Goal: Task Accomplishment & Management: Use online tool/utility

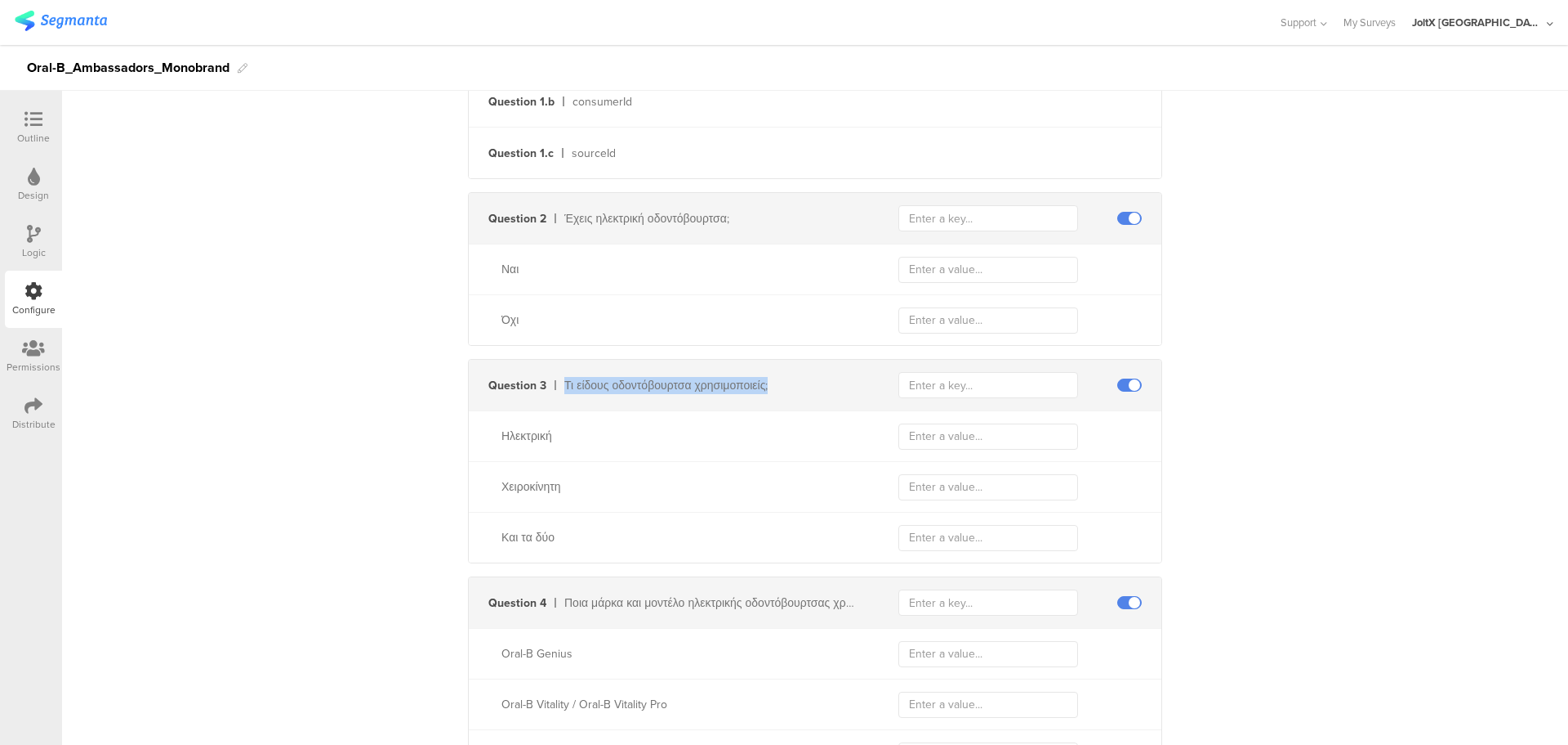
scroll to position [572, 0]
click at [601, 221] on div "Έχεις ηλεκτρική οδοντόβουρτσα;" at bounding box center [711, 226] width 295 height 17
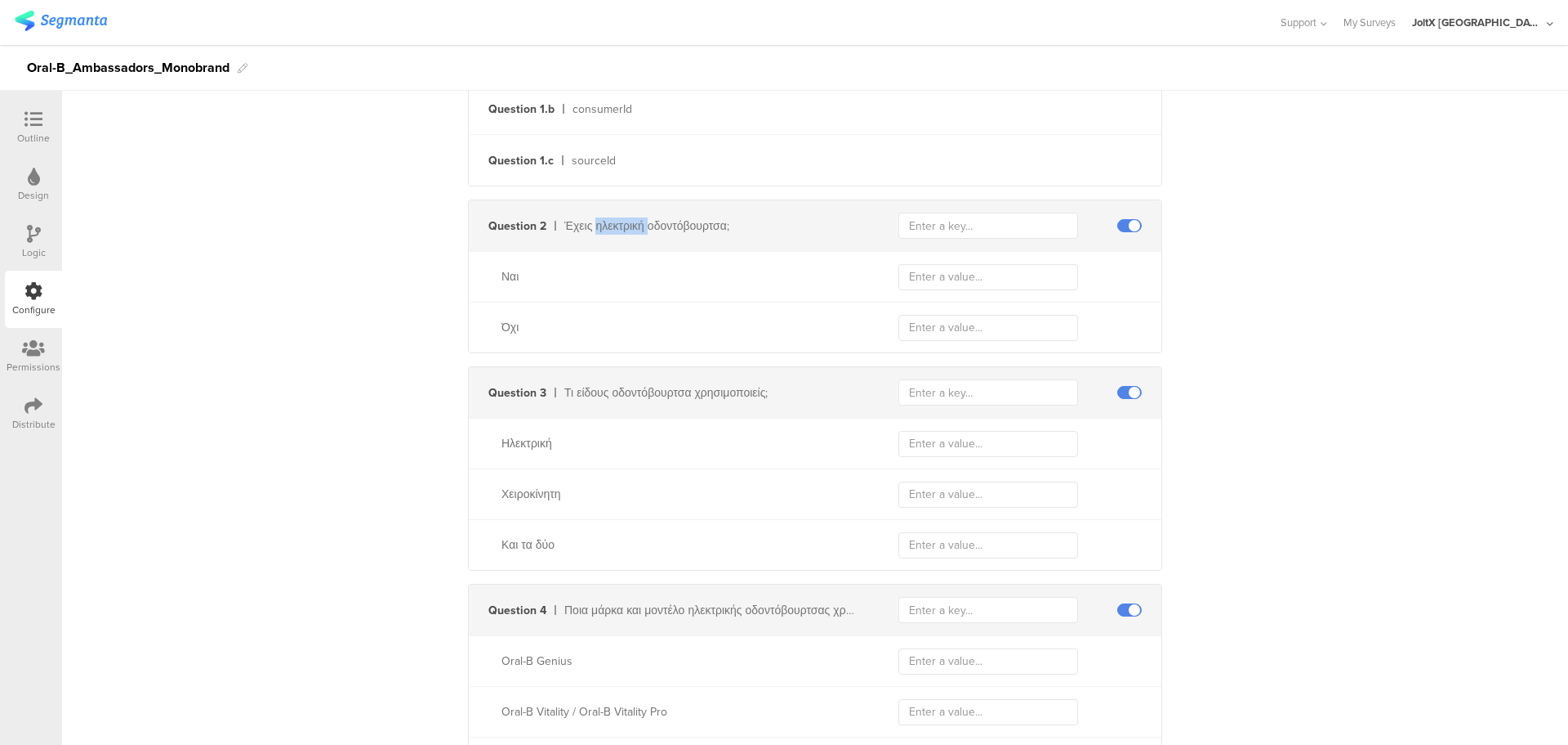
click at [601, 221] on div "Έχεις ηλεκτρική οδοντόβουρτσα;" at bounding box center [711, 226] width 295 height 17
copy div "Έχεις ηλεκτρική οδοντόβουρτσα;"
click at [765, 267] on div "Ναι" at bounding box center [815, 277] width 693 height 51
click at [756, 270] on div "Ναι" at bounding box center [680, 276] width 358 height 17
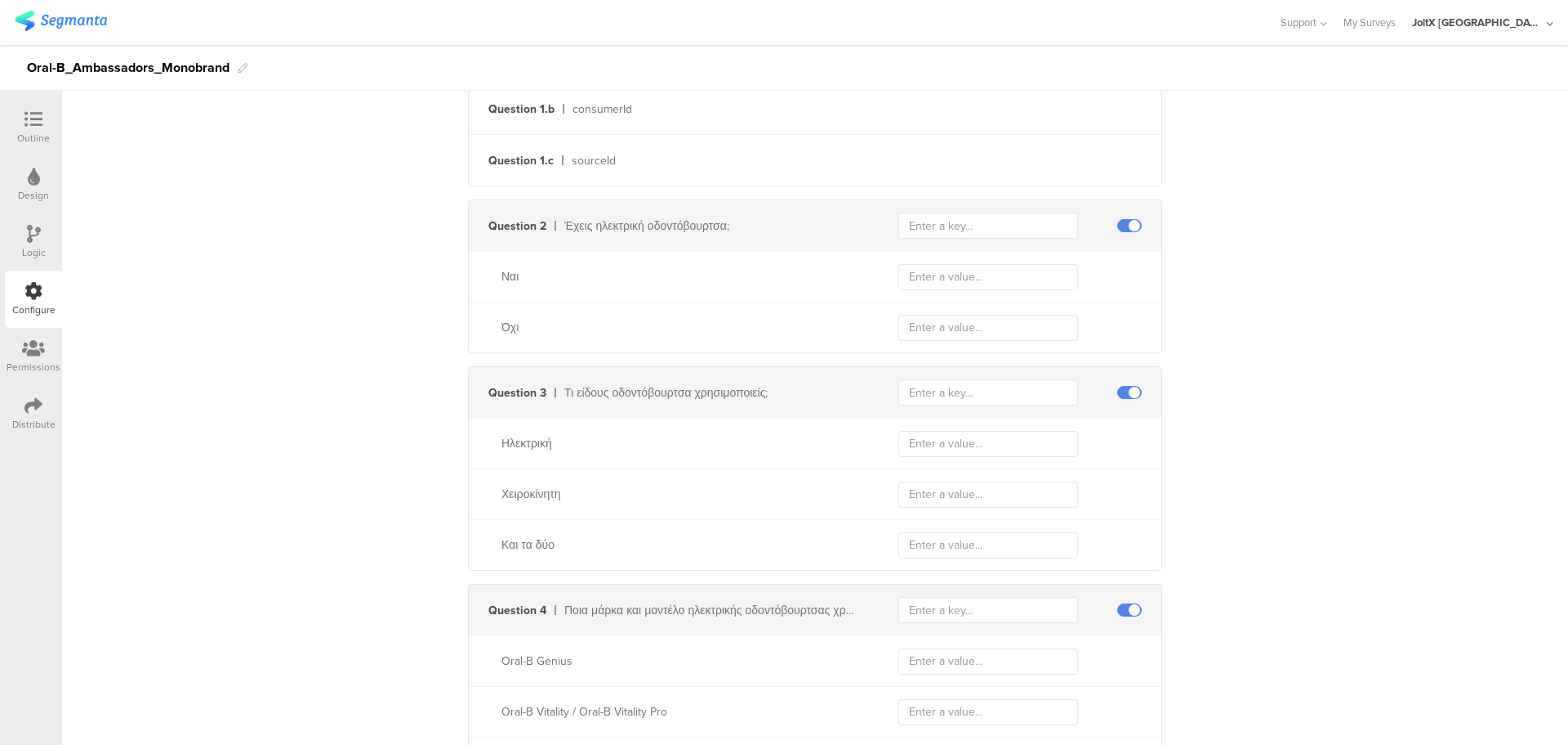
drag, startPoint x: 1048, startPoint y: 250, endPoint x: 1037, endPoint y: 248, distance: 11.2
click at [1047, 250] on div "Question 2 Έχεις ηλεκτρική οδοντόβουρτσα;" at bounding box center [815, 226] width 693 height 51
click at [24, 118] on div at bounding box center [34, 121] width 33 height 21
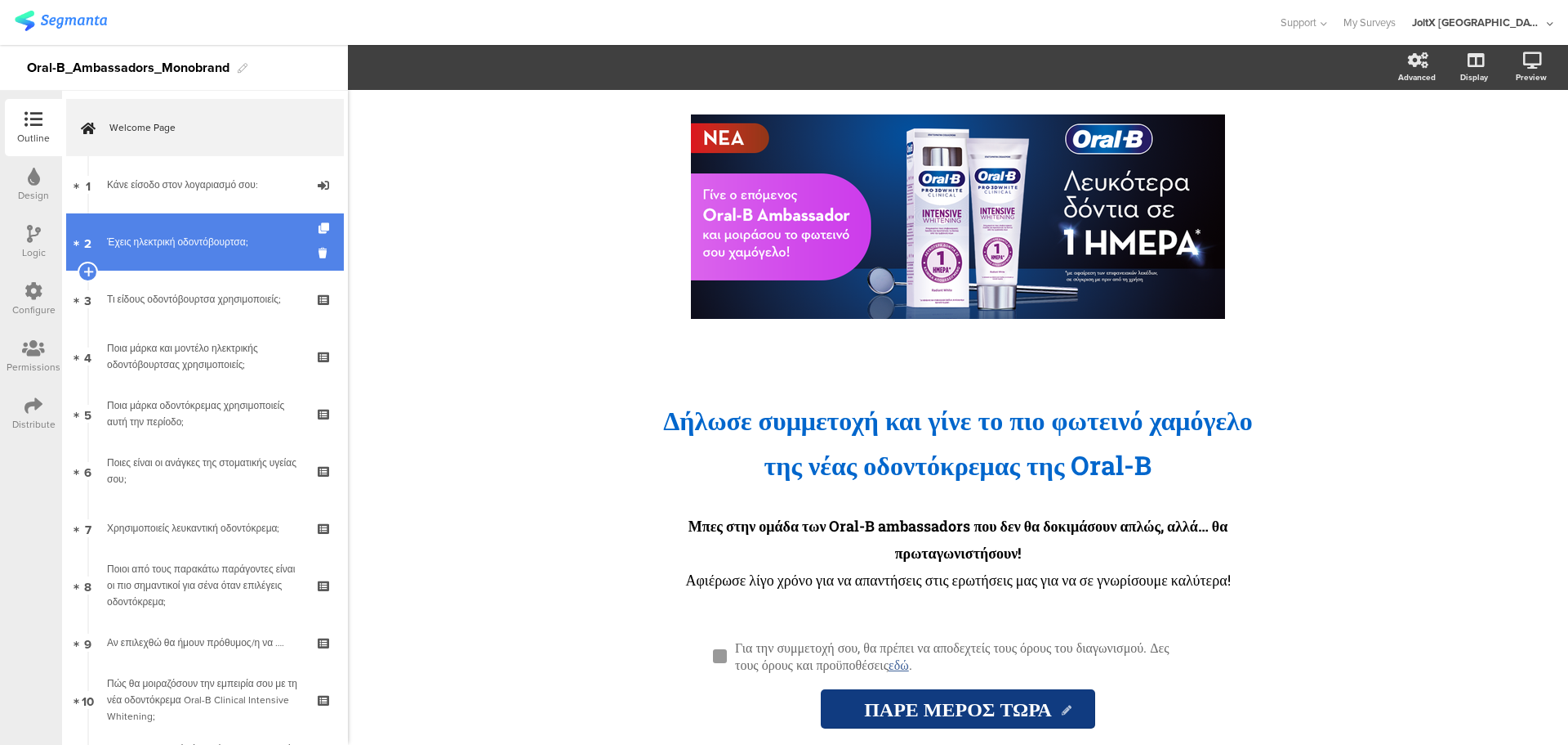
click at [197, 231] on link "2 Έχεις ηλεκτρική οδοντόβουρτσα;" at bounding box center [205, 241] width 278 height 57
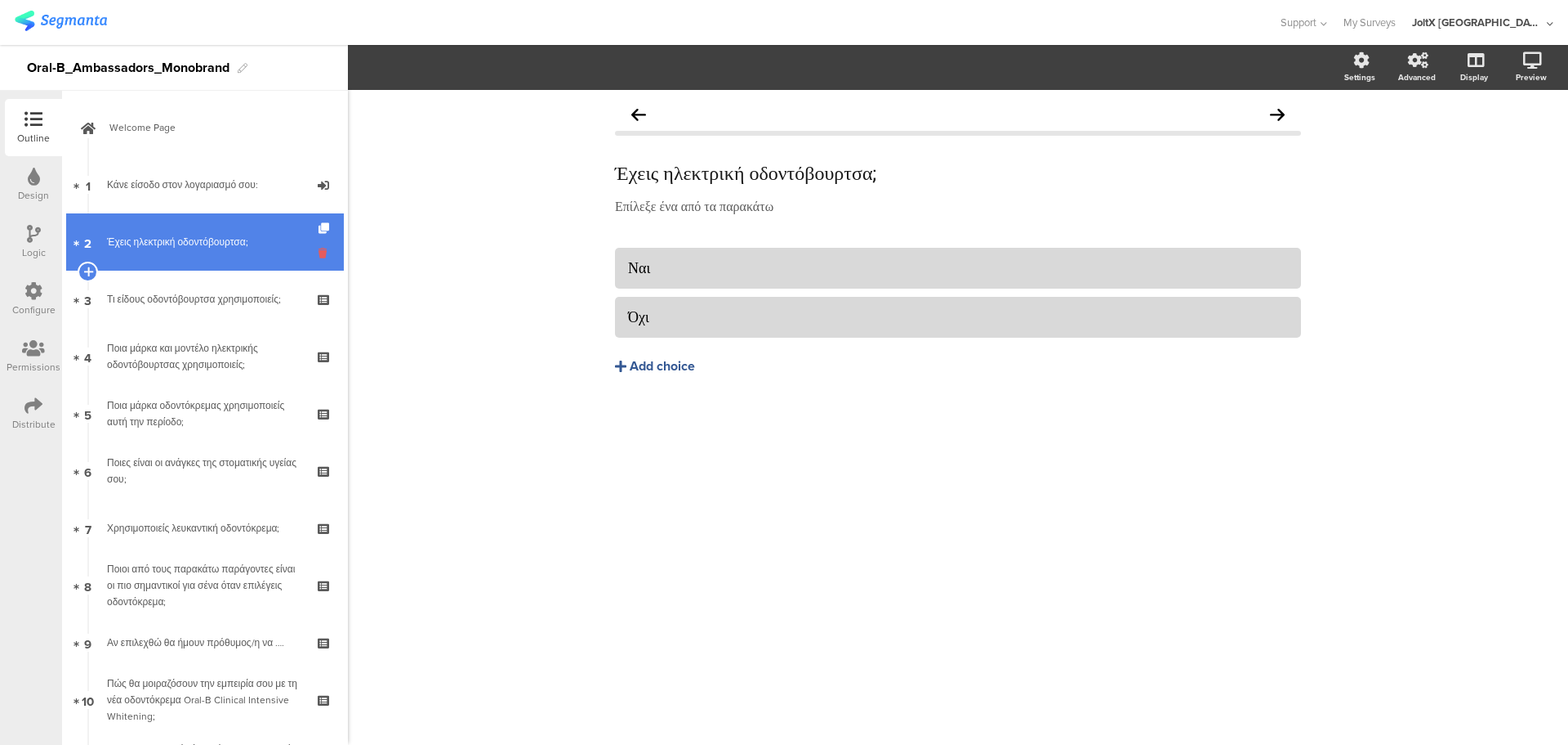
click at [318, 257] on icon at bounding box center [325, 252] width 14 height 15
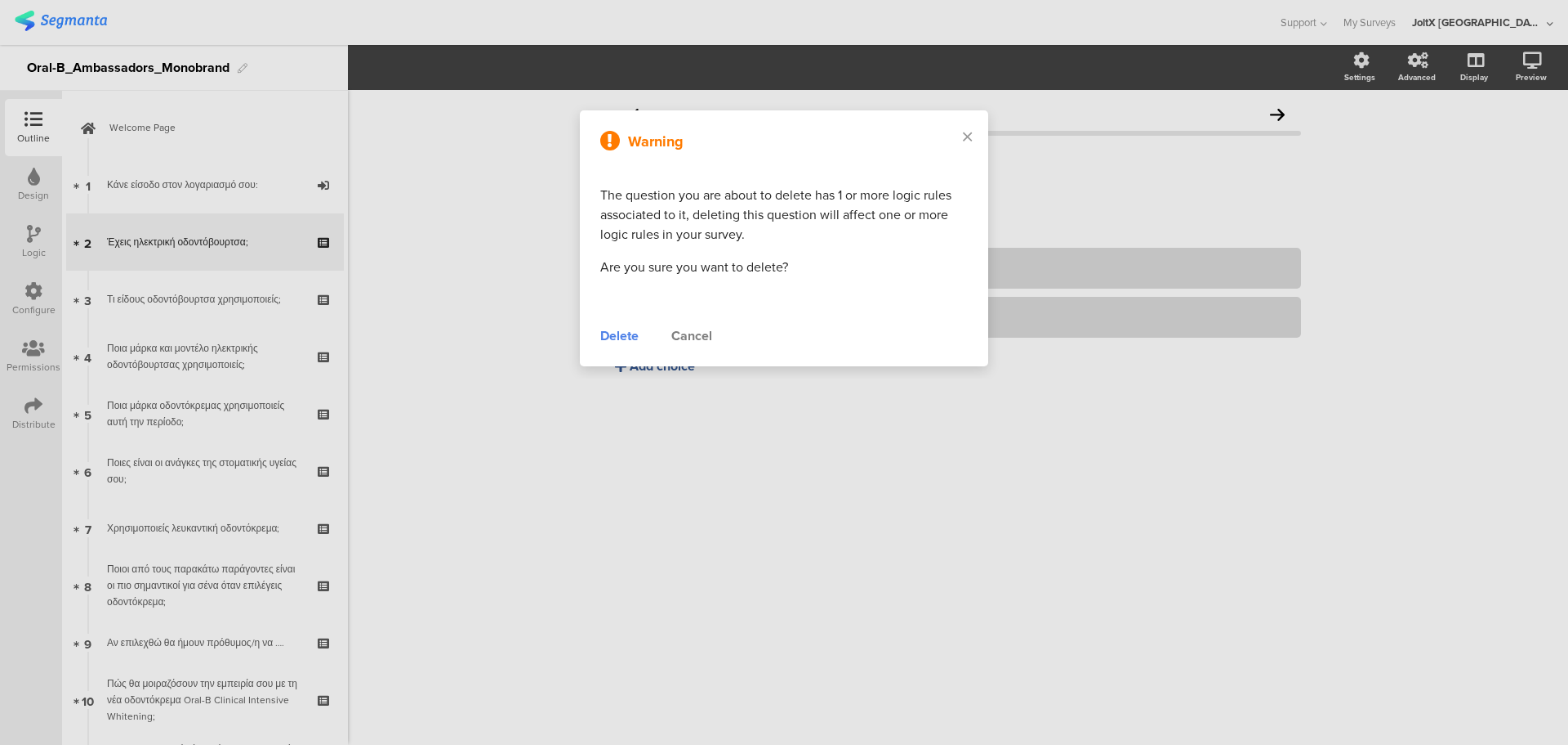
click at [475, 217] on div at bounding box center [784, 372] width 1568 height 745
click at [621, 335] on div "Delete" at bounding box center [619, 336] width 38 height 20
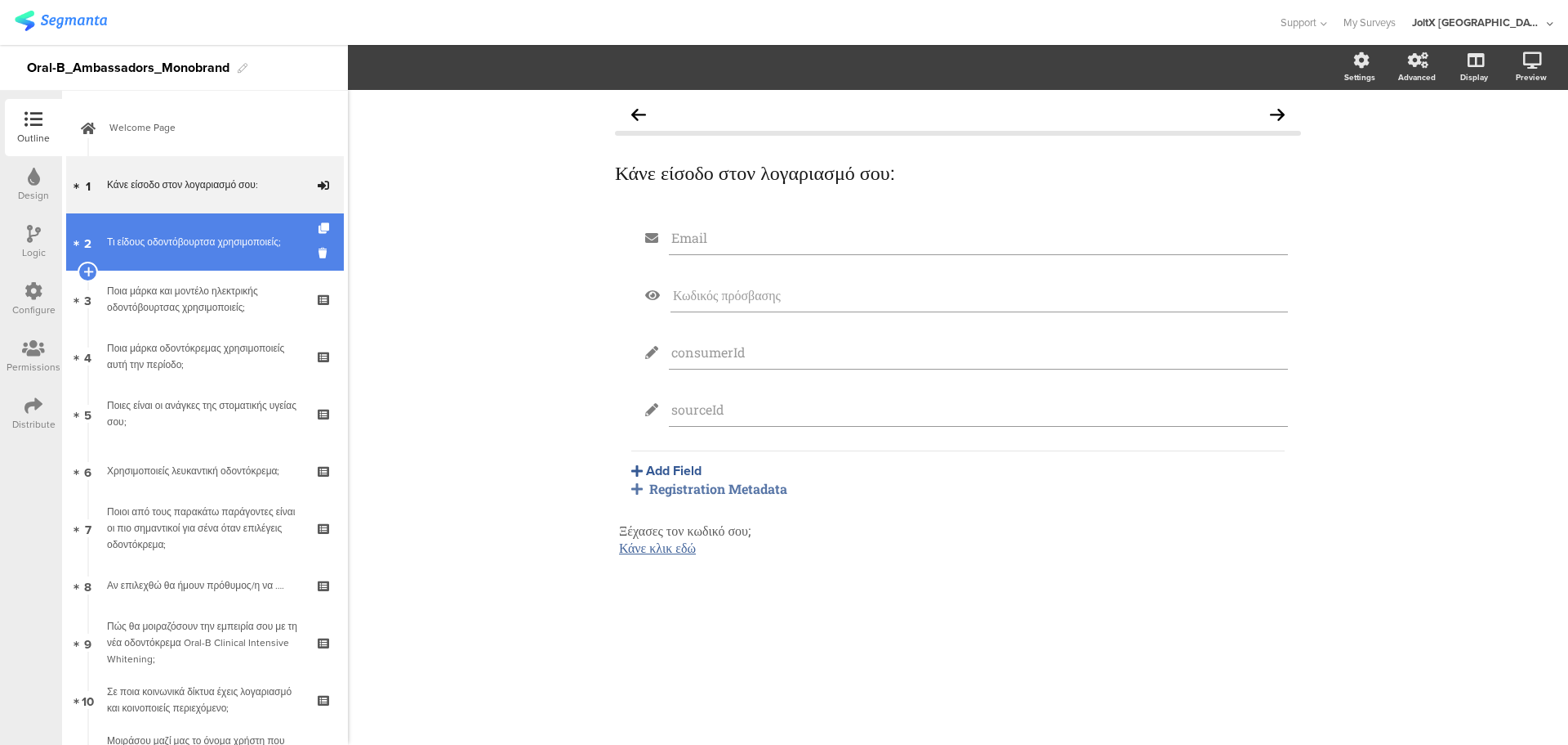
click at [141, 242] on div "Τι είδους οδοντόβουρτσα χρησιμοποιείς;" at bounding box center [204, 242] width 195 height 16
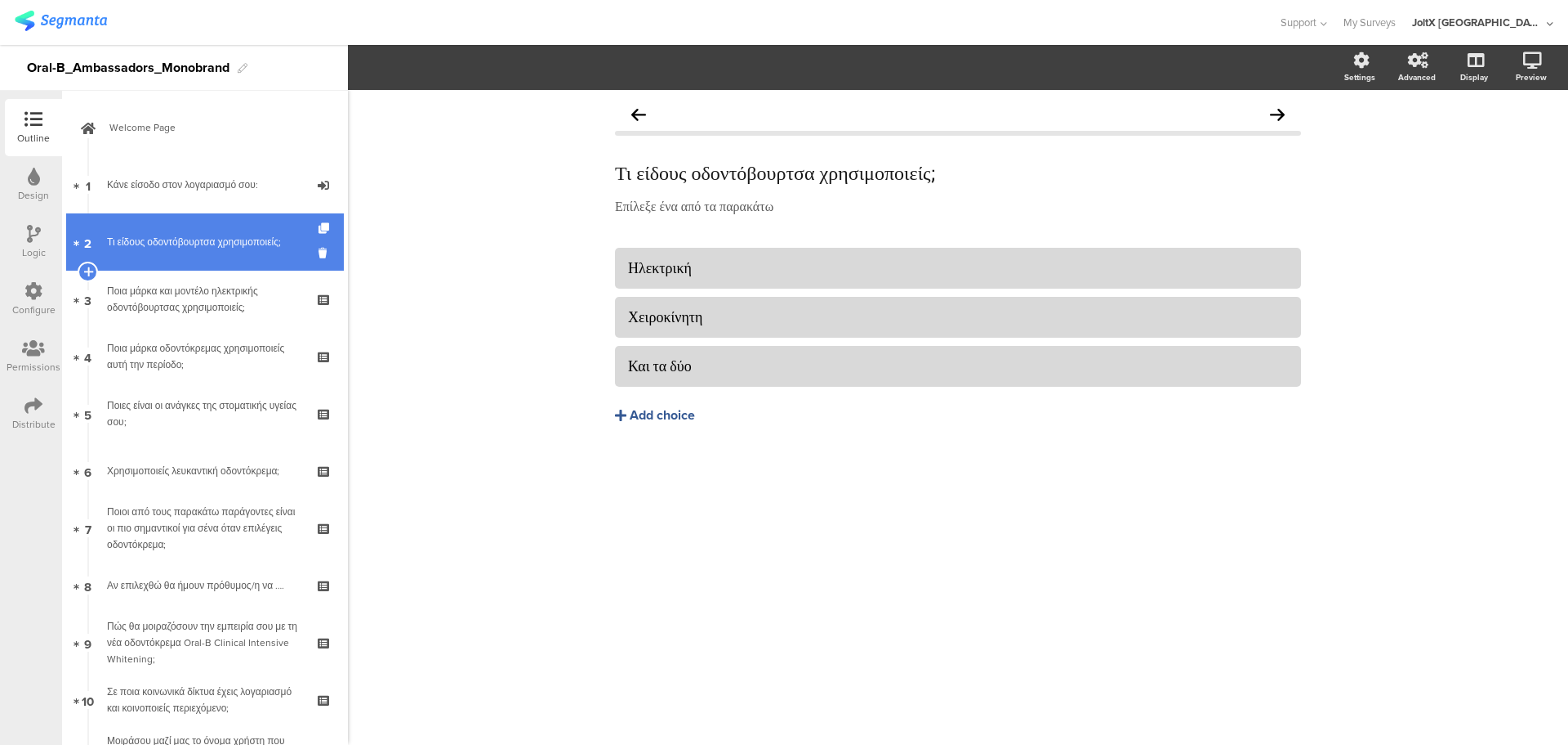
click at [160, 232] on link "2 Τι είδους οδοντόβουρτσα χρησιμοποιείς;" at bounding box center [205, 241] width 278 height 57
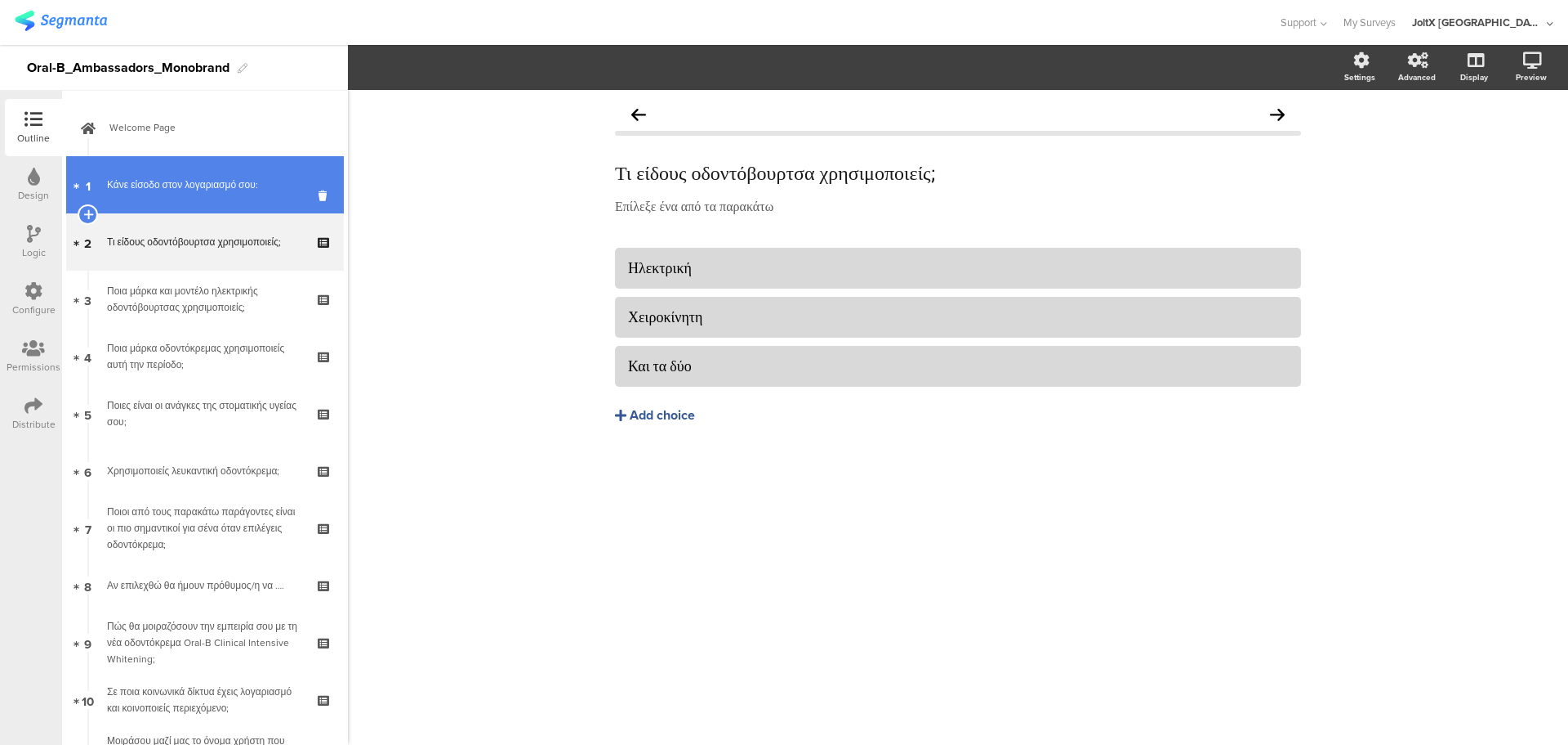
click at [168, 191] on div "Κάνε είσοδο στον λογαριασμό σου:" at bounding box center [204, 185] width 195 height 16
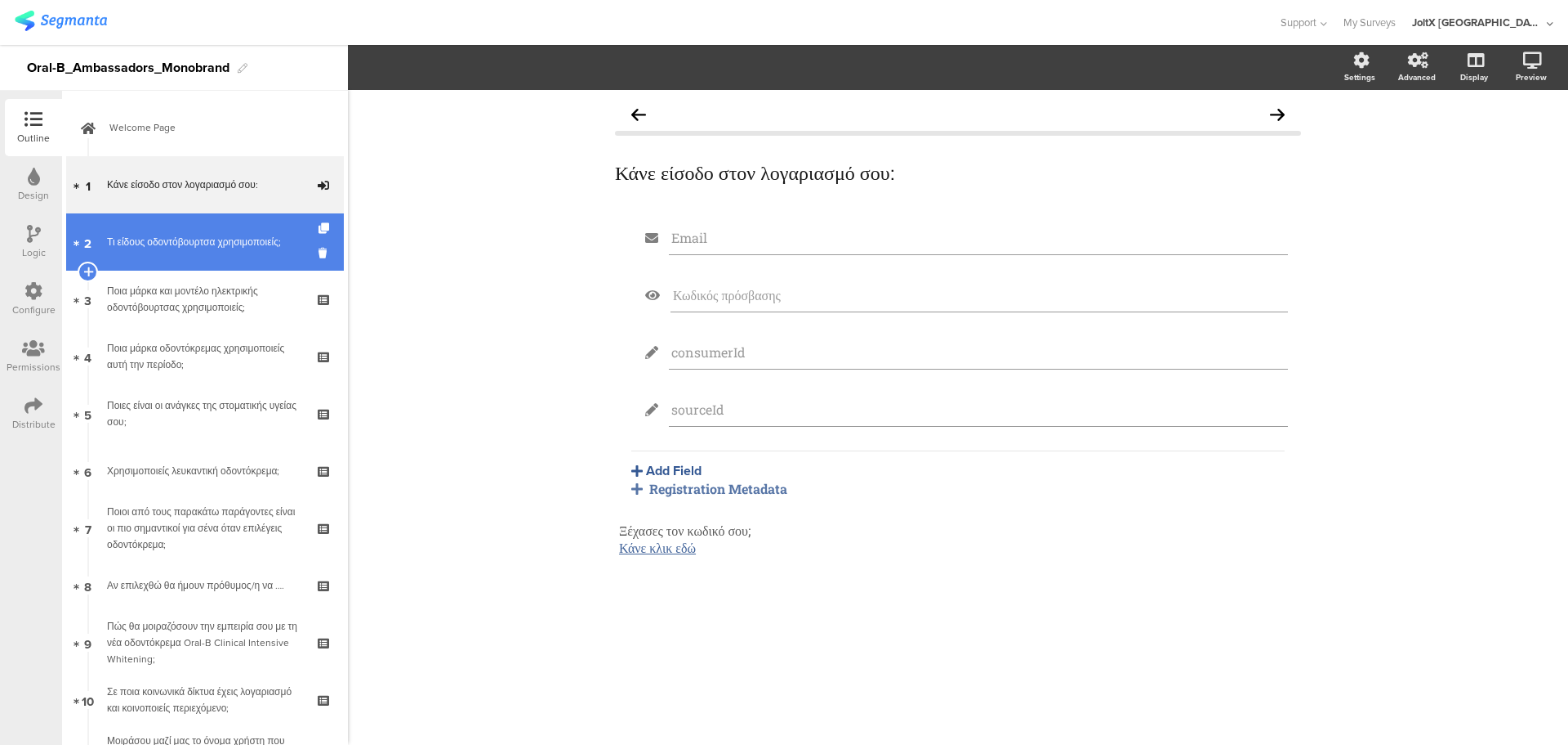
click at [164, 236] on div "Τι είδους οδοντόβουρτσα χρησιμοποιείς;" at bounding box center [204, 242] width 195 height 16
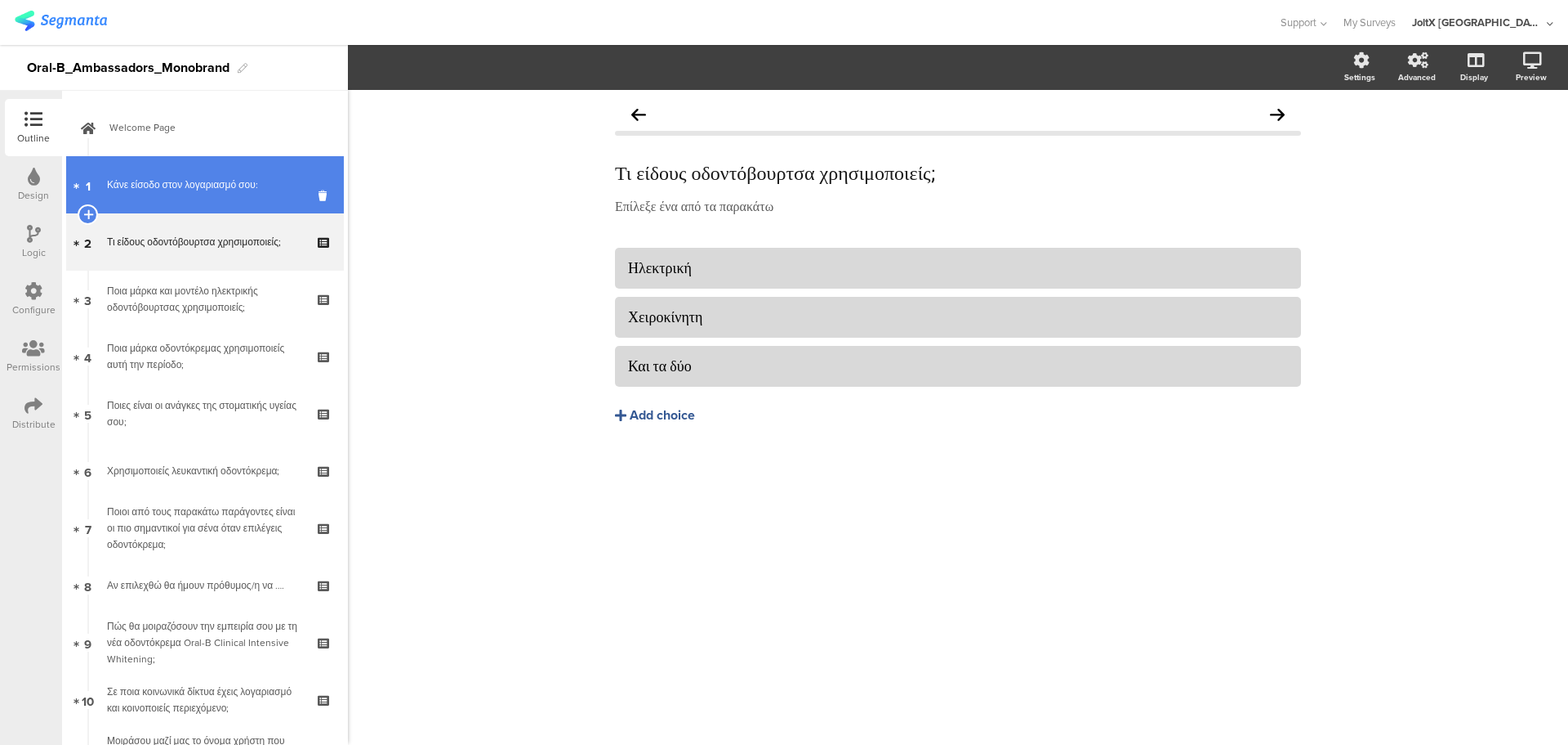
click at [169, 177] on div "Κάνε είσοδο στον λογαριασμό σου:" at bounding box center [204, 185] width 195 height 16
